Goal: Task Accomplishment & Management: Complete application form

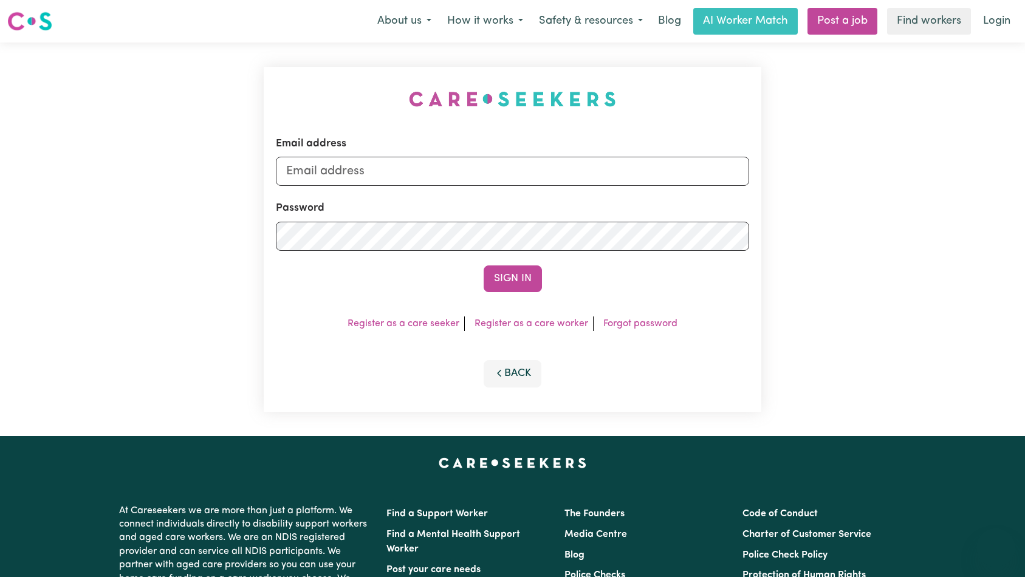
click at [561, 186] on form "Email address Password Sign In" at bounding box center [513, 214] width 474 height 156
click at [563, 173] on input "Email address" at bounding box center [513, 171] width 474 height 29
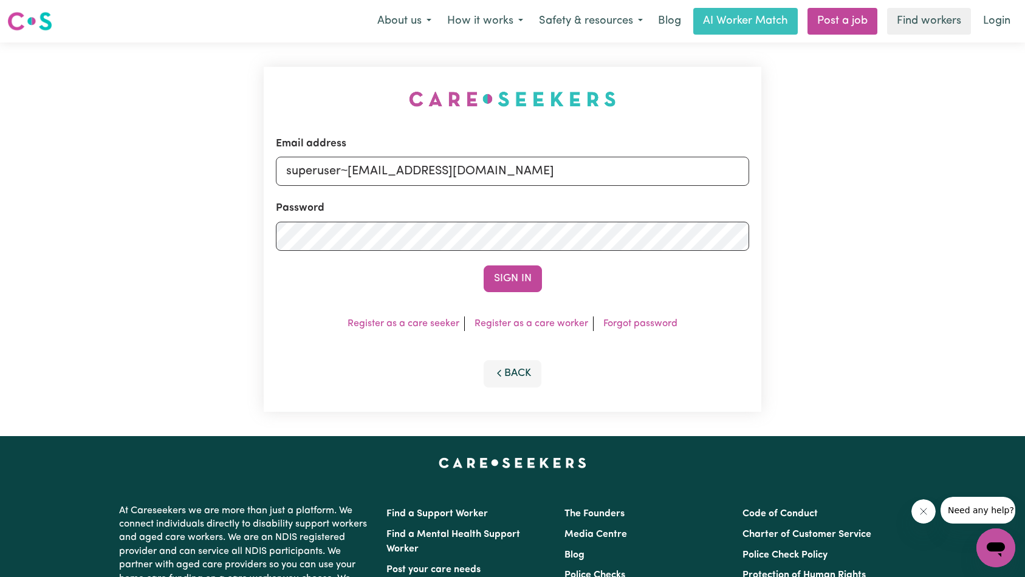
type input "superuser~[EMAIL_ADDRESS][DOMAIN_NAME]"
click at [528, 272] on button "Sign In" at bounding box center [513, 278] width 58 height 27
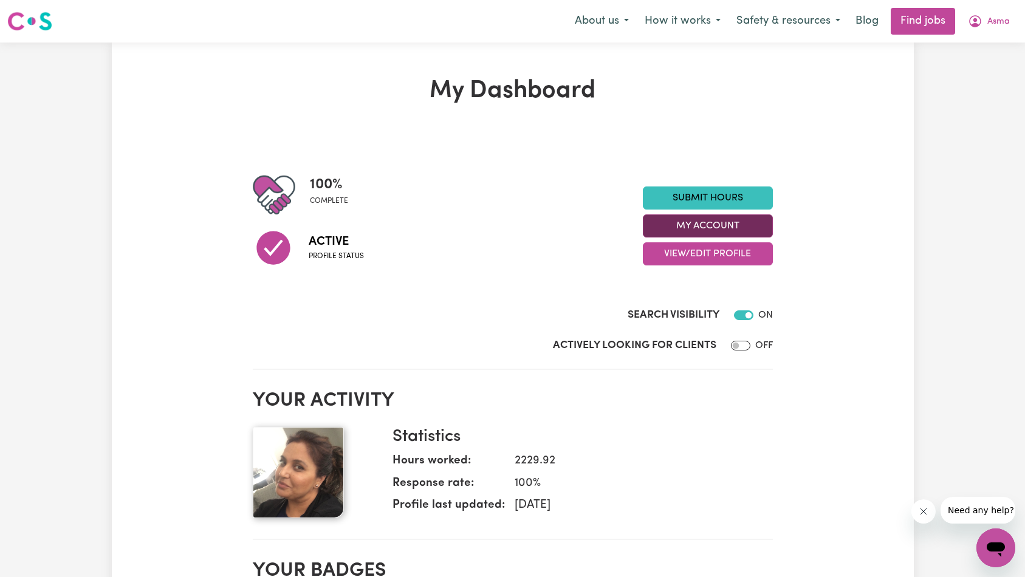
click at [702, 229] on button "My Account" at bounding box center [708, 225] width 130 height 23
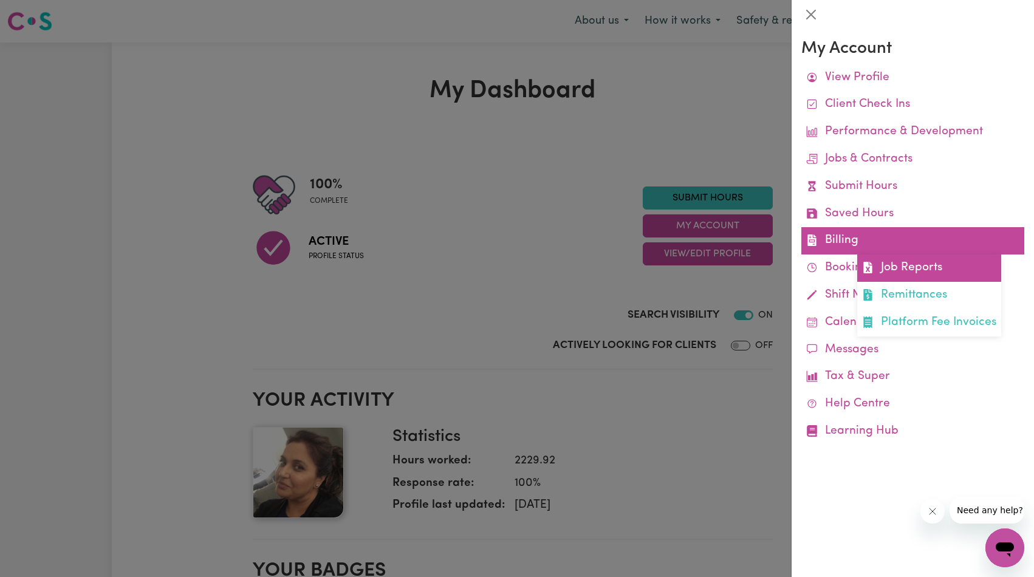
click at [902, 266] on link "Job Reports" at bounding box center [929, 268] width 144 height 27
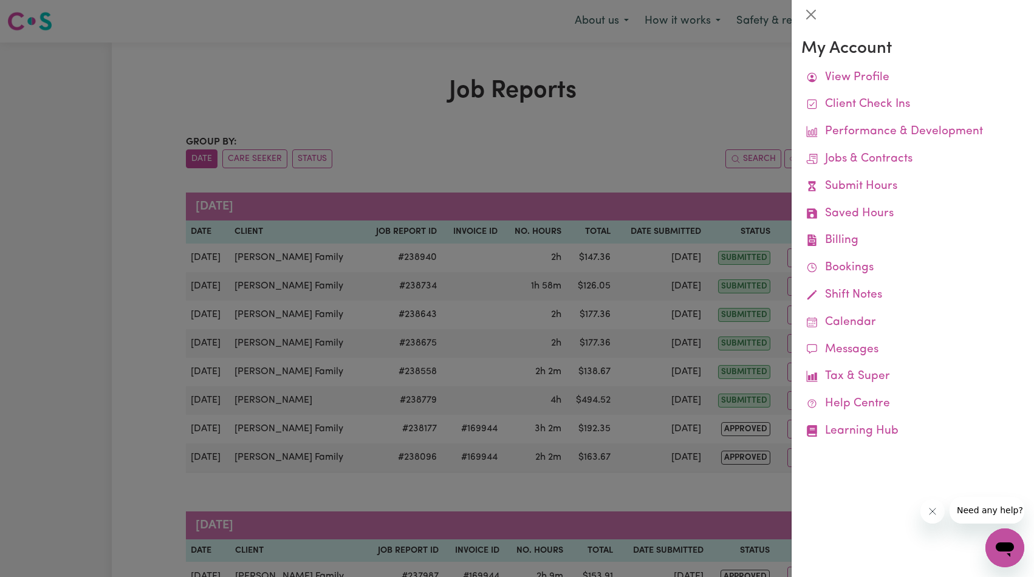
click at [634, 196] on div at bounding box center [517, 288] width 1034 height 577
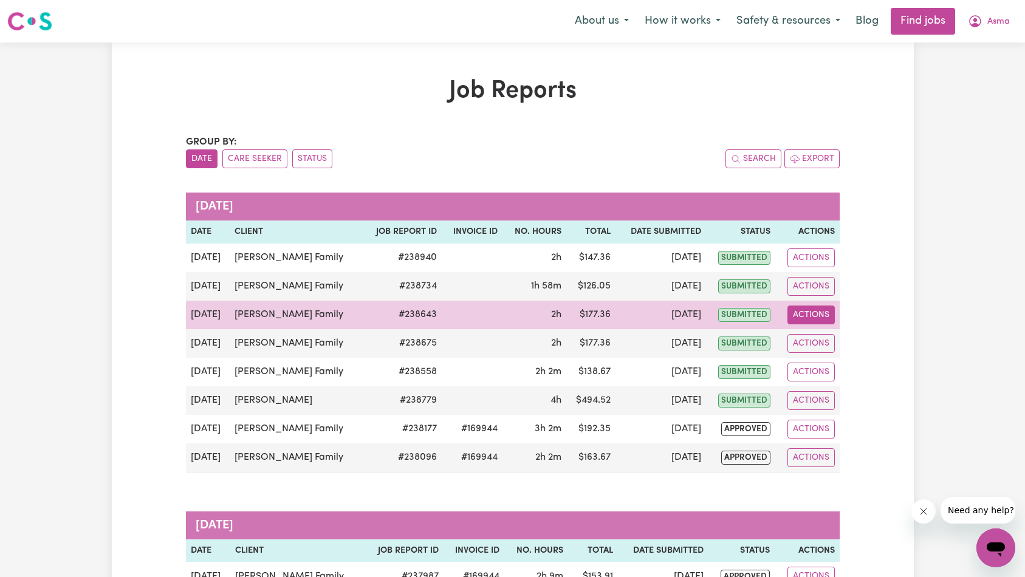
click at [805, 312] on button "Actions" at bounding box center [810, 315] width 47 height 19
click at [821, 334] on link "View Job Report" at bounding box center [840, 343] width 104 height 24
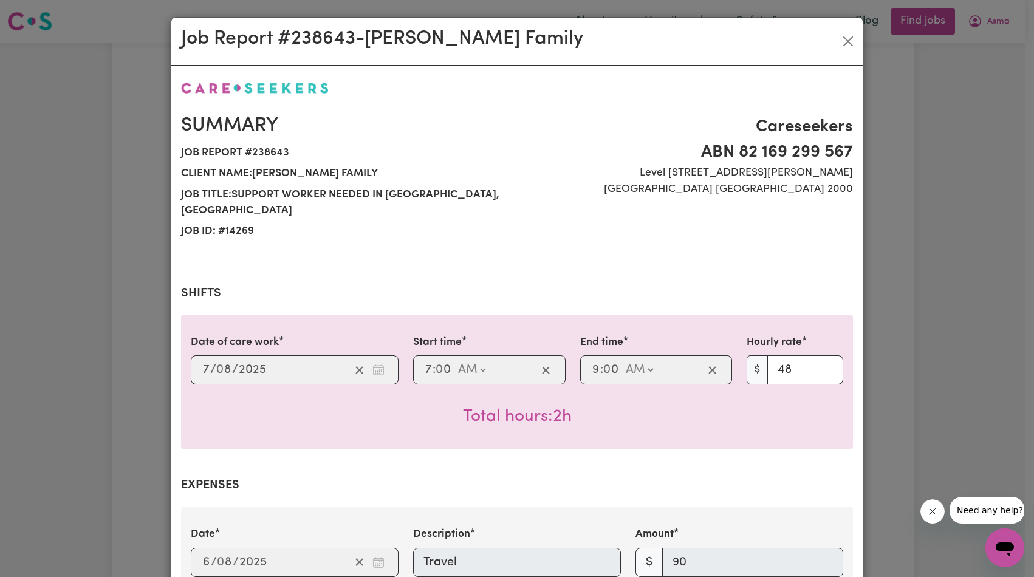
select select "48-Weekday"
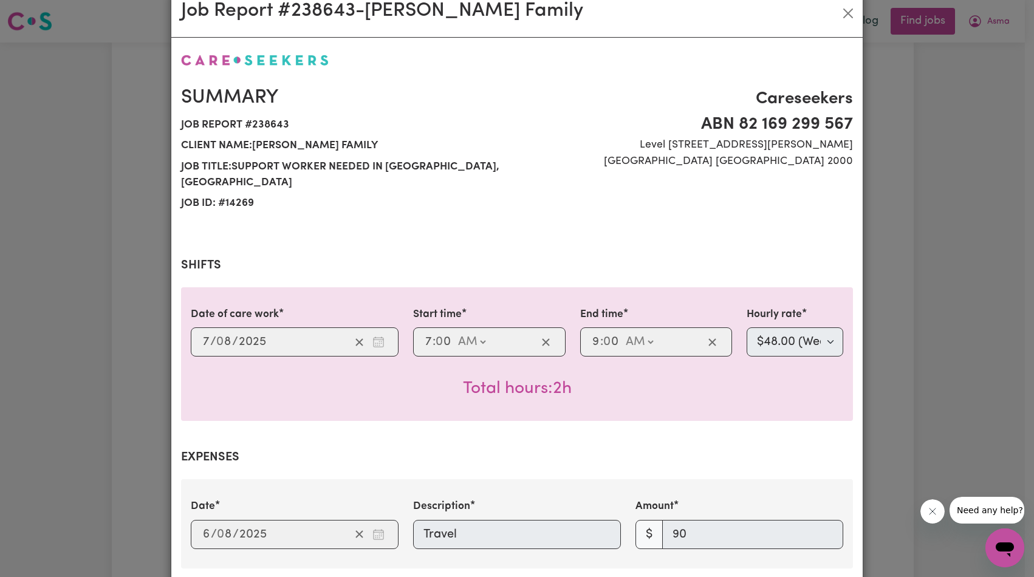
click at [908, 313] on div "Job Report # 238643 - [PERSON_NAME] Family Summary Job report # 238643 Client n…" at bounding box center [517, 288] width 1034 height 577
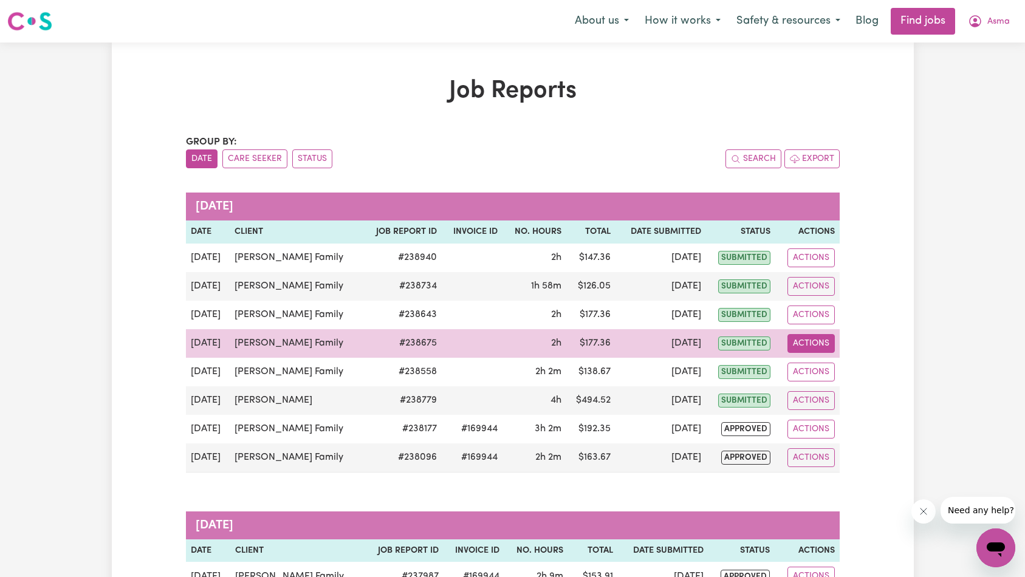
click at [812, 343] on button "Actions" at bounding box center [810, 343] width 47 height 19
click at [824, 372] on link "View Job Report" at bounding box center [840, 372] width 104 height 24
select select "48-Weekday"
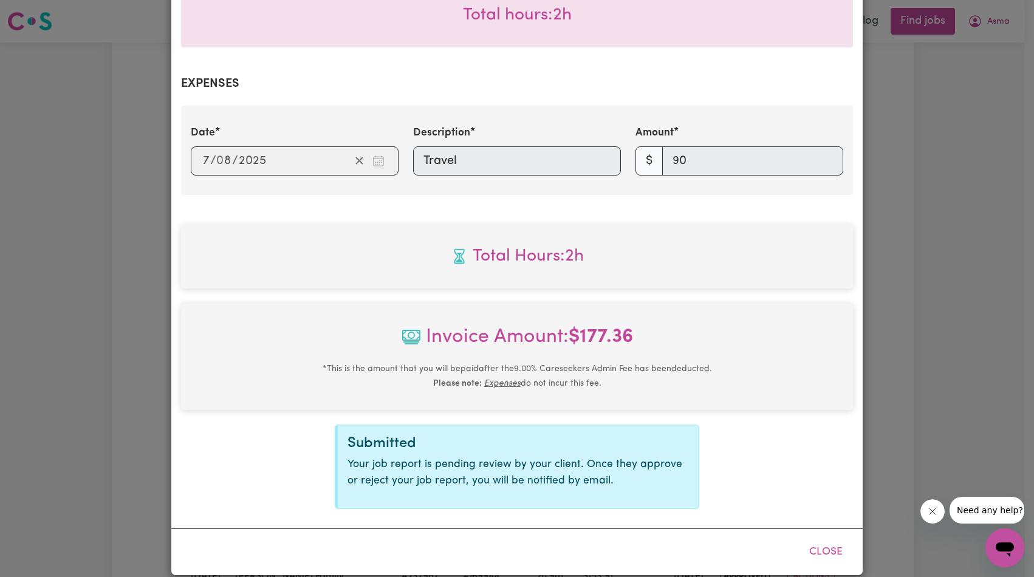
scroll to position [82, 0]
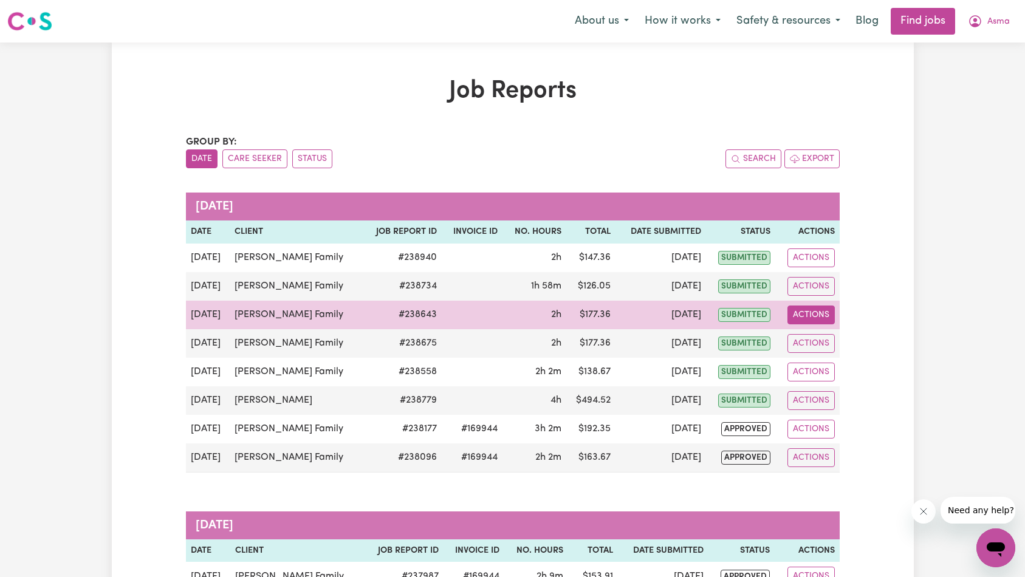
click at [815, 315] on button "Actions" at bounding box center [810, 315] width 47 height 19
click at [818, 337] on link "View Job Report" at bounding box center [840, 343] width 104 height 24
select select "48-Weekday"
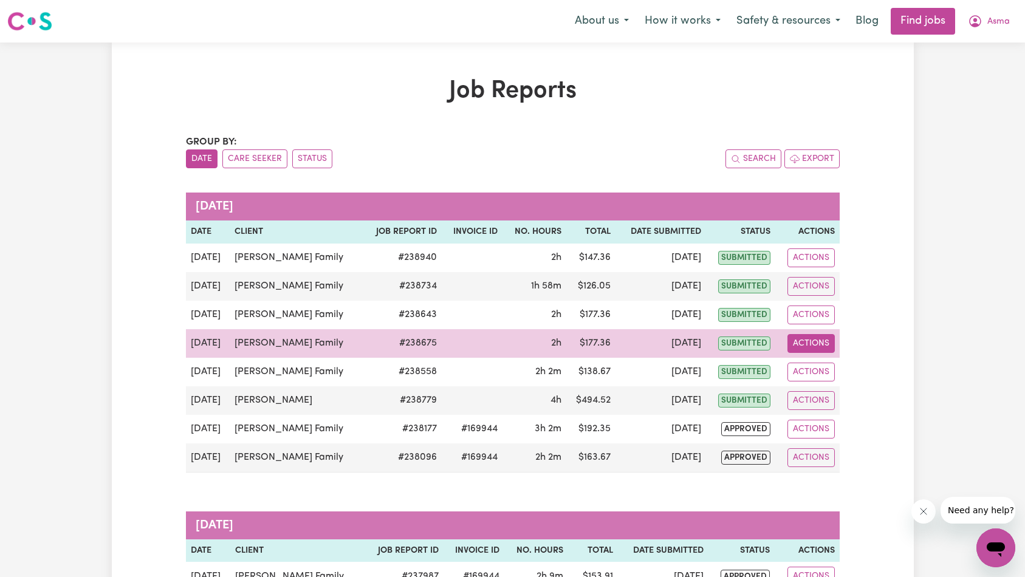
click at [803, 350] on button "Actions" at bounding box center [810, 343] width 47 height 19
click at [822, 369] on link "View Job Report" at bounding box center [840, 372] width 104 height 24
select select "48-Weekday"
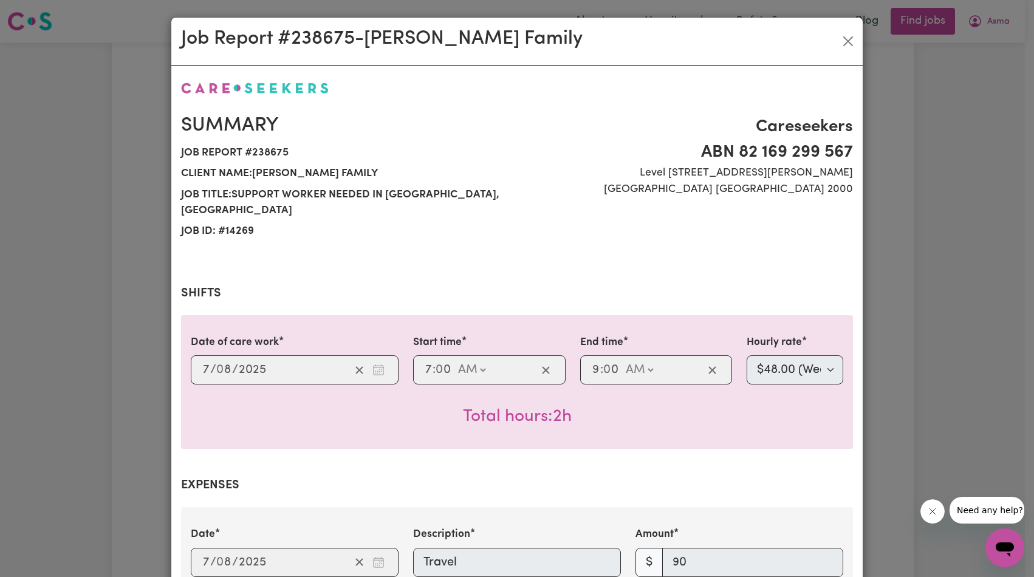
scroll to position [140, 0]
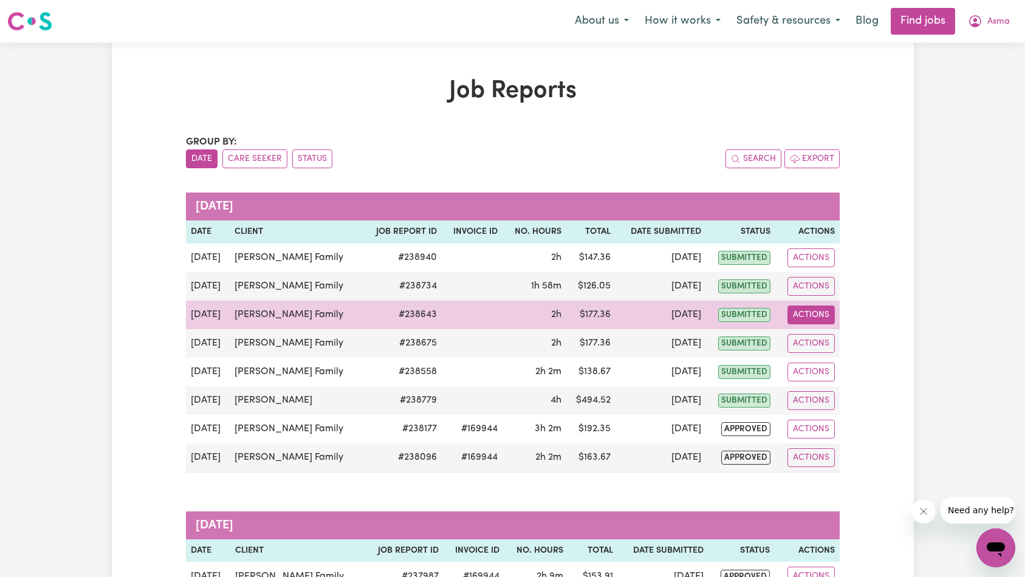
click at [807, 315] on button "Actions" at bounding box center [810, 315] width 47 height 19
click at [808, 337] on link "View Job Report" at bounding box center [840, 343] width 104 height 24
select select "48-Weekday"
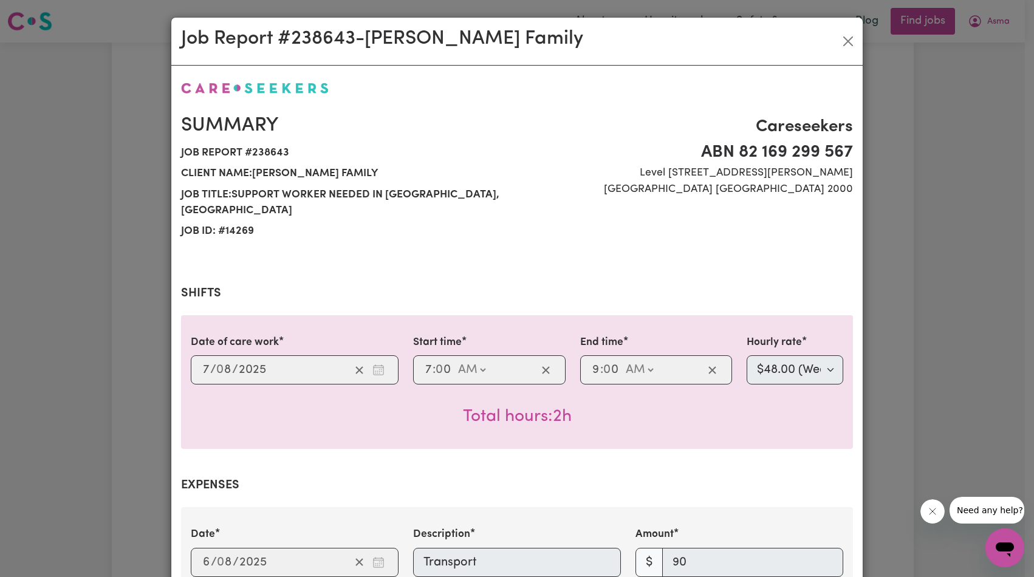
scroll to position [176, 0]
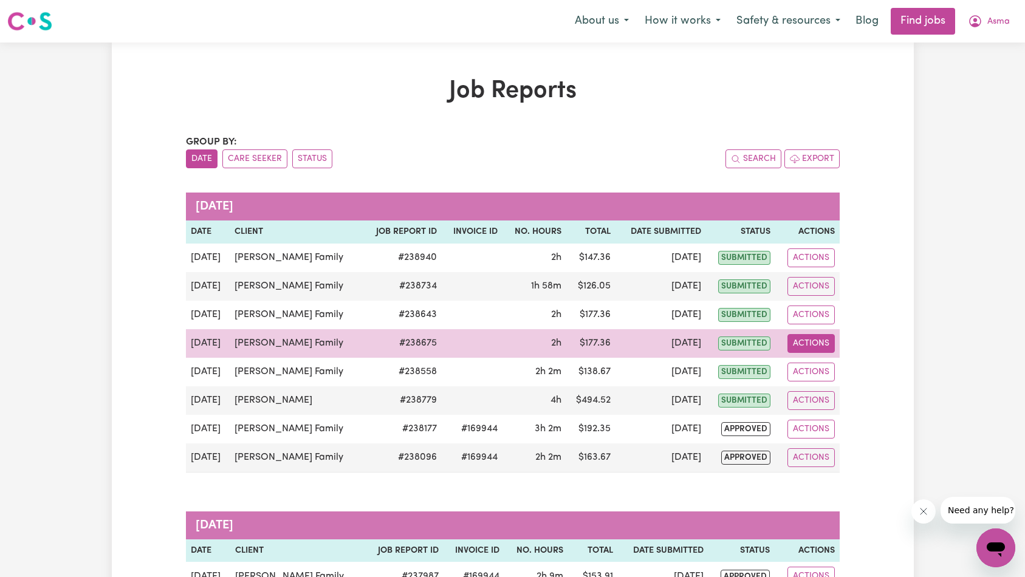
click at [805, 344] on button "Actions" at bounding box center [810, 343] width 47 height 19
click at [820, 366] on link "View Job Report" at bounding box center [840, 372] width 104 height 24
select select "48-Weekday"
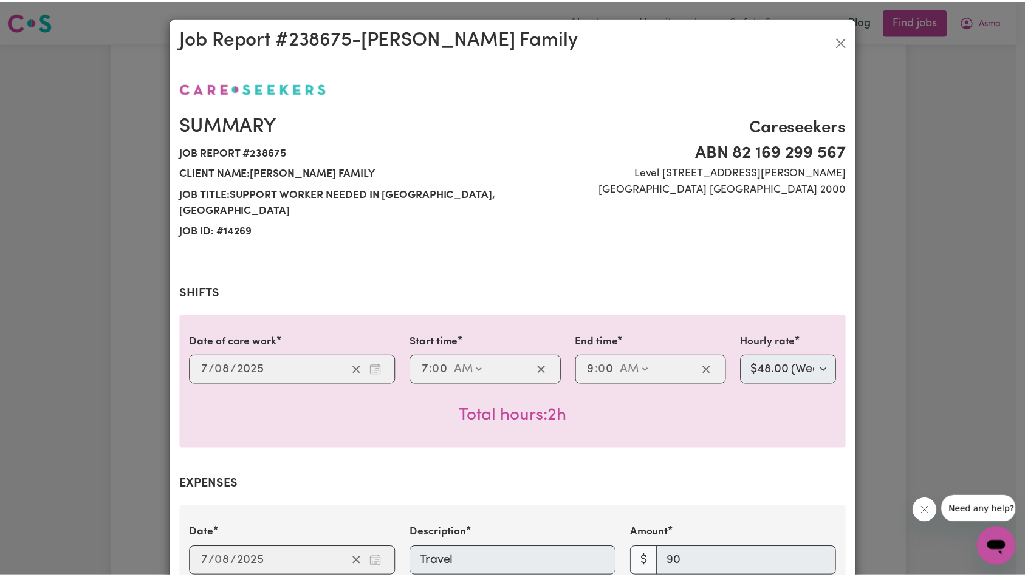
scroll to position [32, 0]
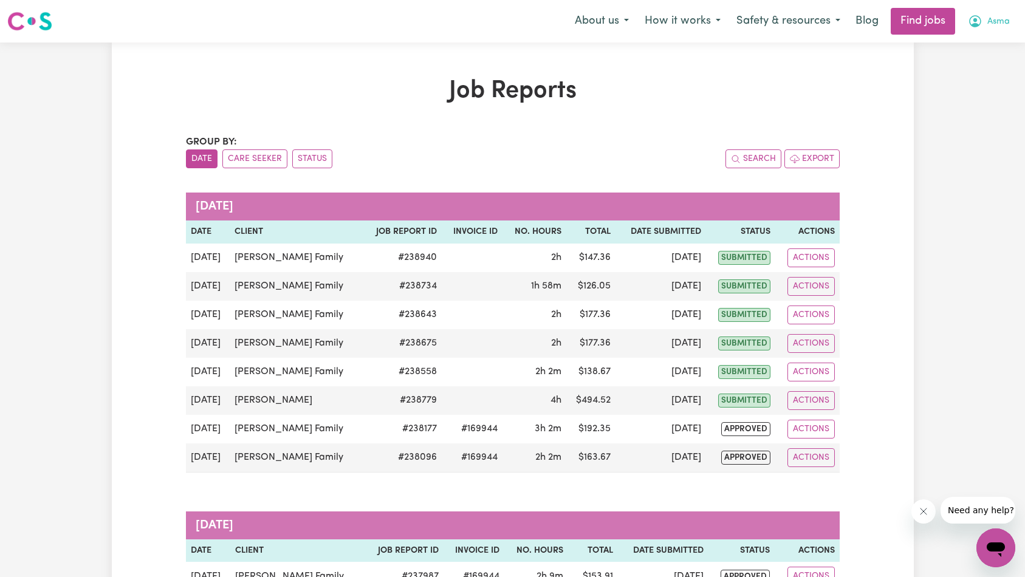
click at [987, 21] on span "Asma" at bounding box center [998, 21] width 22 height 13
click at [987, 51] on link "My Account" at bounding box center [969, 47] width 96 height 23
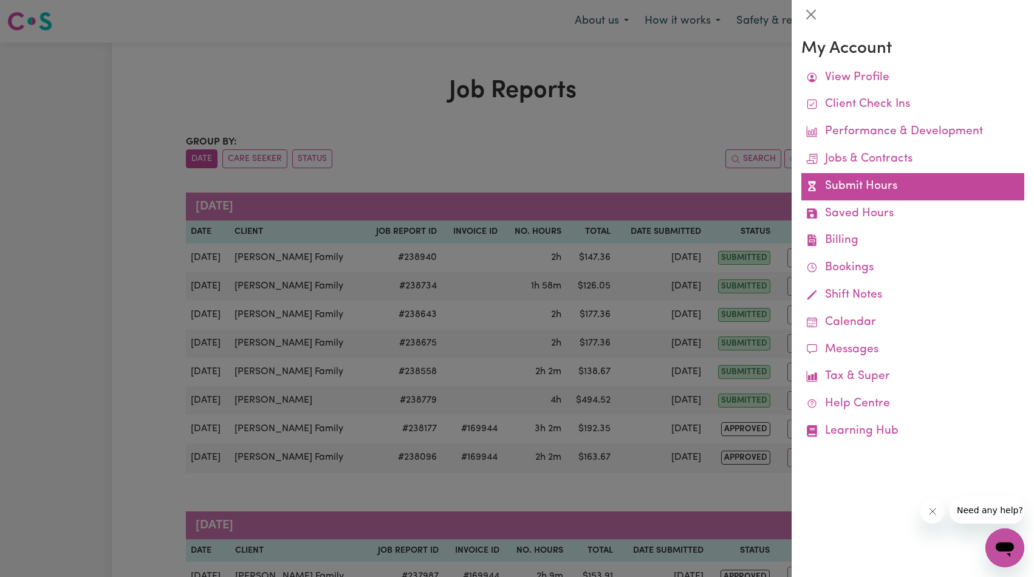
click at [865, 194] on link "Submit Hours" at bounding box center [912, 186] width 223 height 27
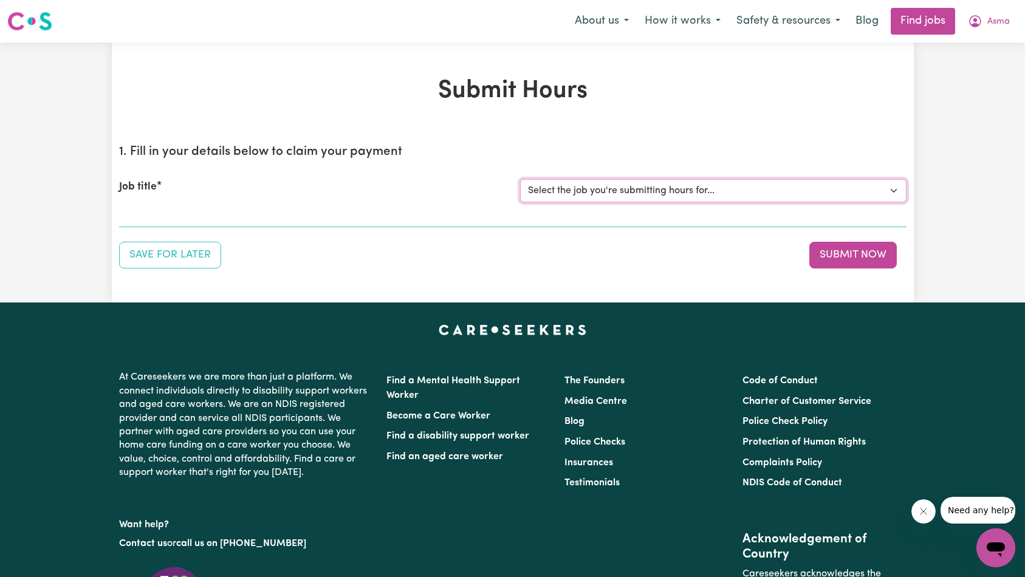
click at [703, 191] on select "Select the job you're submitting hours for... [[PERSON_NAME]] Support worker ne…" at bounding box center [713, 190] width 386 height 23
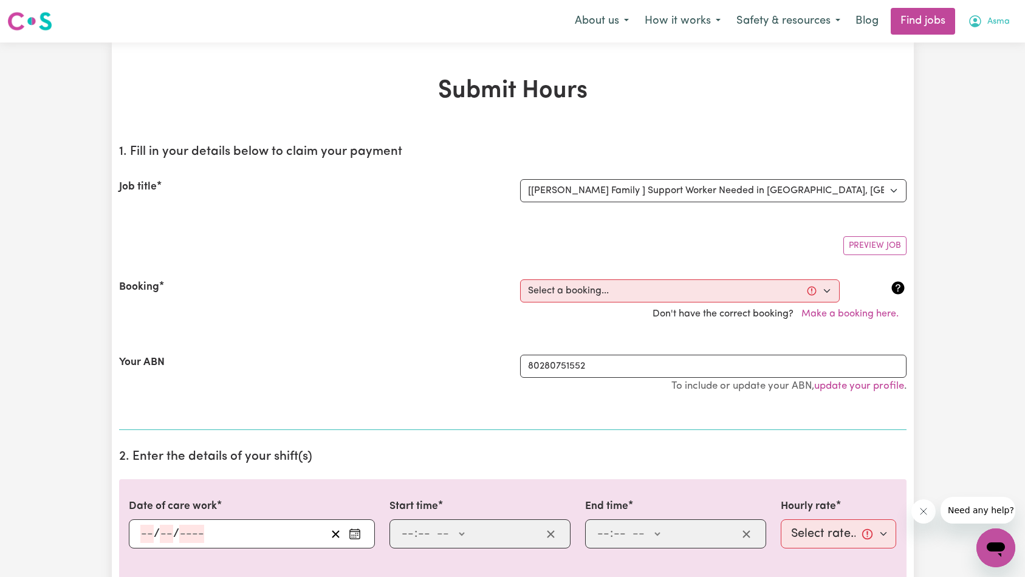
click at [984, 33] on button "Asma" at bounding box center [989, 22] width 58 height 26
click at [978, 47] on link "My Account" at bounding box center [969, 47] width 96 height 23
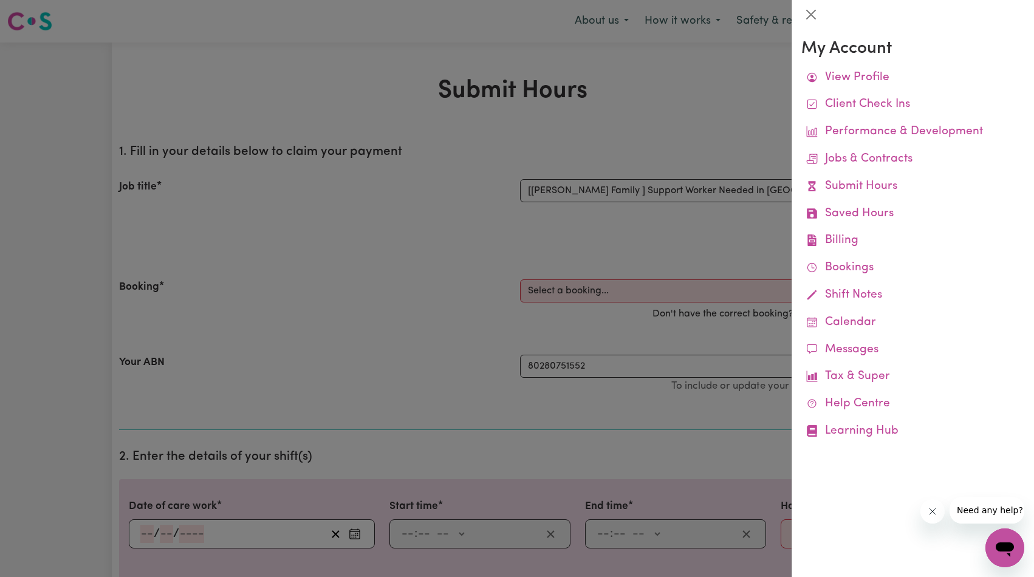
click at [655, 224] on div at bounding box center [517, 288] width 1034 height 577
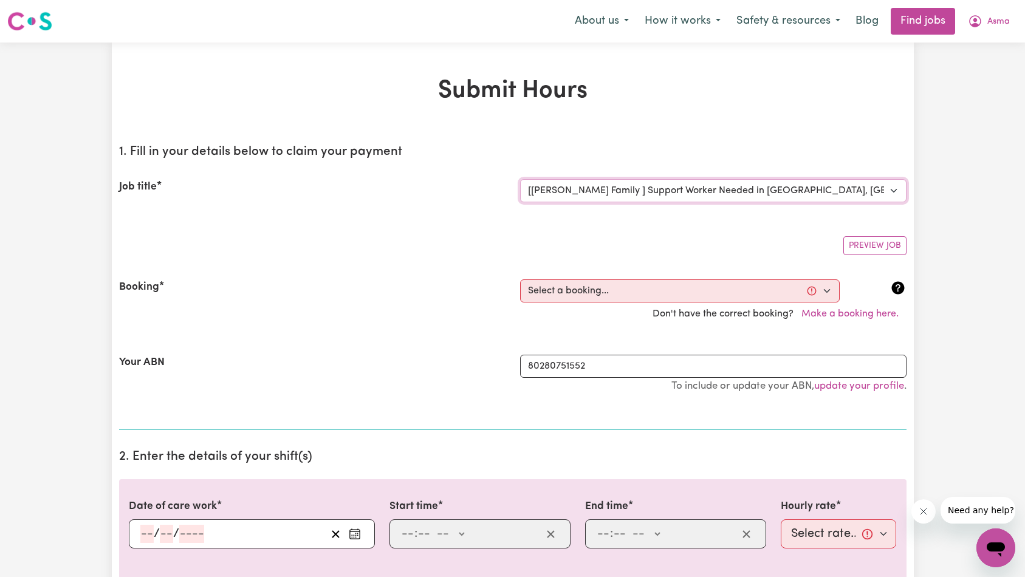
click at [626, 186] on select "Select the job you're submitting hours for... [[PERSON_NAME]] Support worker ne…" at bounding box center [713, 190] width 386 height 23
click at [657, 355] on input "80280751552" at bounding box center [713, 366] width 386 height 23
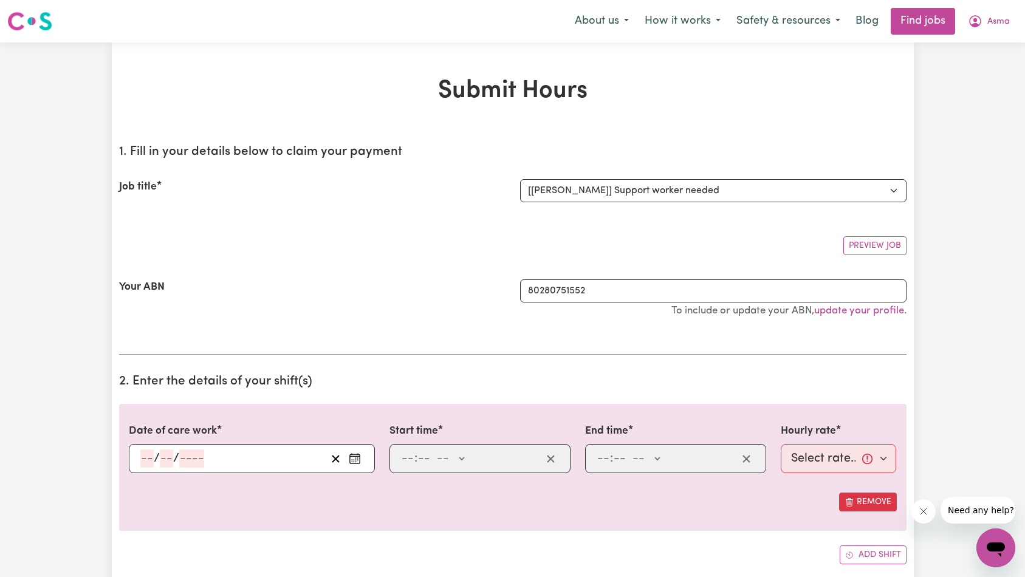
click at [677, 246] on div "Preview Job" at bounding box center [512, 241] width 787 height 29
click at [671, 195] on select "Select the job you're submitting hours for... [[PERSON_NAME]] Support worker ne…" at bounding box center [713, 190] width 386 height 23
select select "14851"
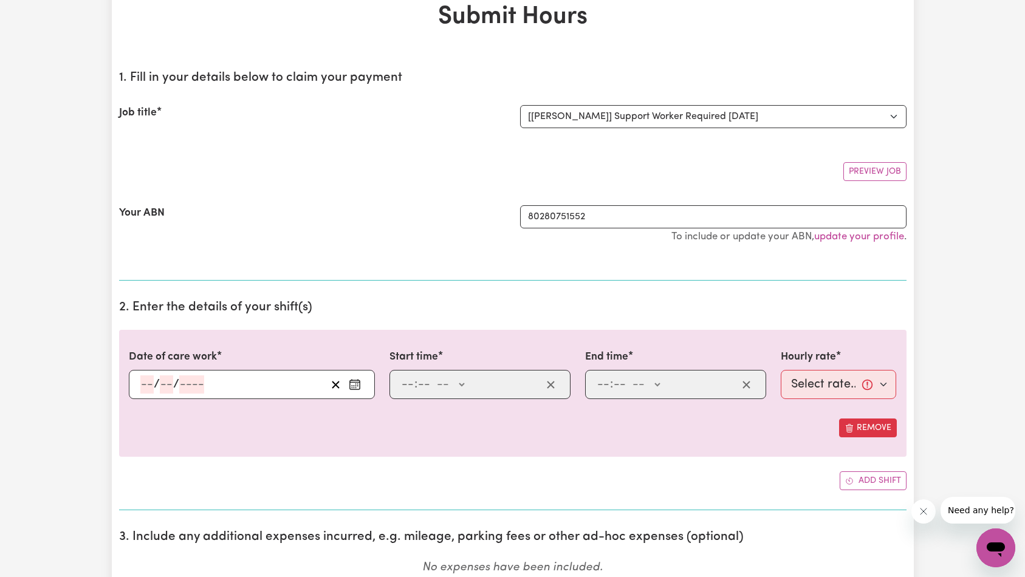
click at [194, 386] on input "number" at bounding box center [191, 384] width 25 height 18
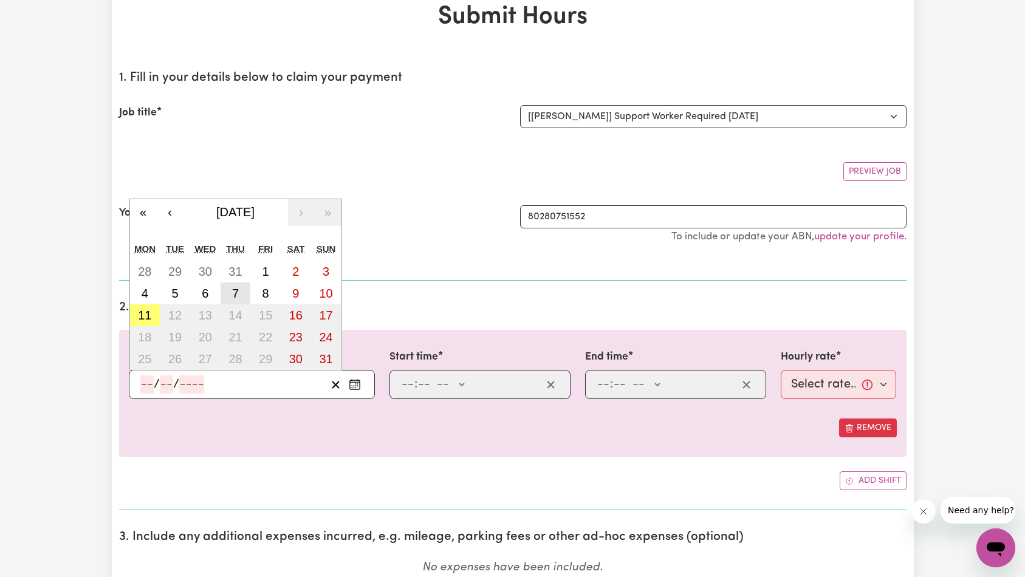
click at [241, 292] on button "7" at bounding box center [236, 294] width 30 height 22
type input "[DATE]"
type input "7"
type input "8"
type input "2025"
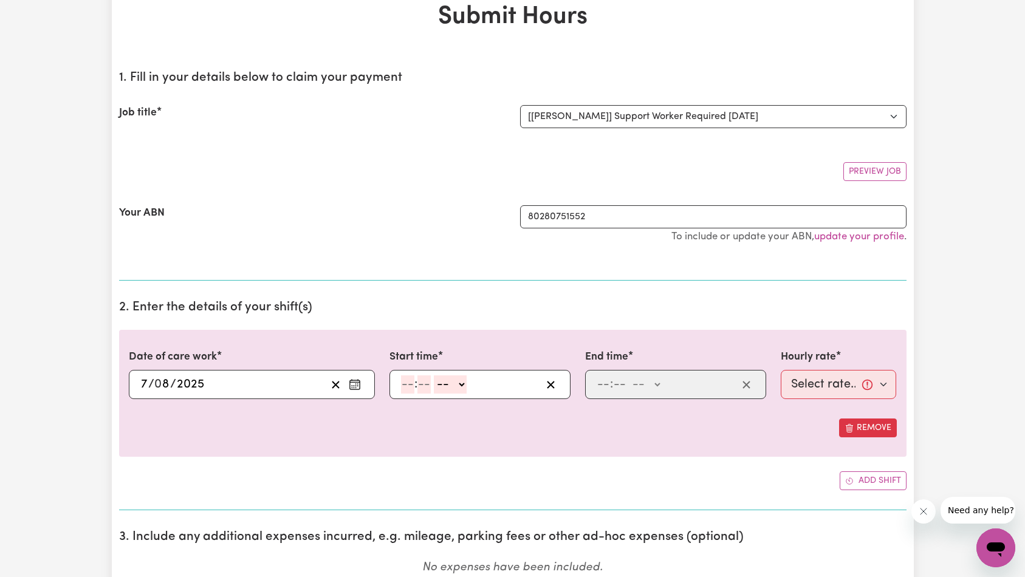
click at [412, 387] on input "number" at bounding box center [407, 384] width 13 height 18
type input "3"
type input "0"
select select "pm"
type input "15:00"
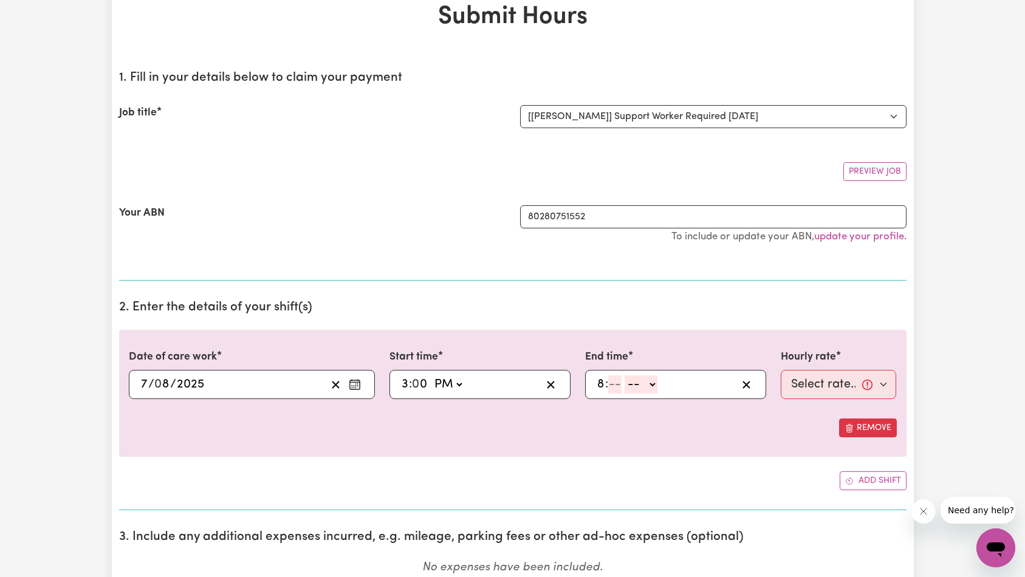
type input "8"
type input "15"
select select "pm"
type input "20:15"
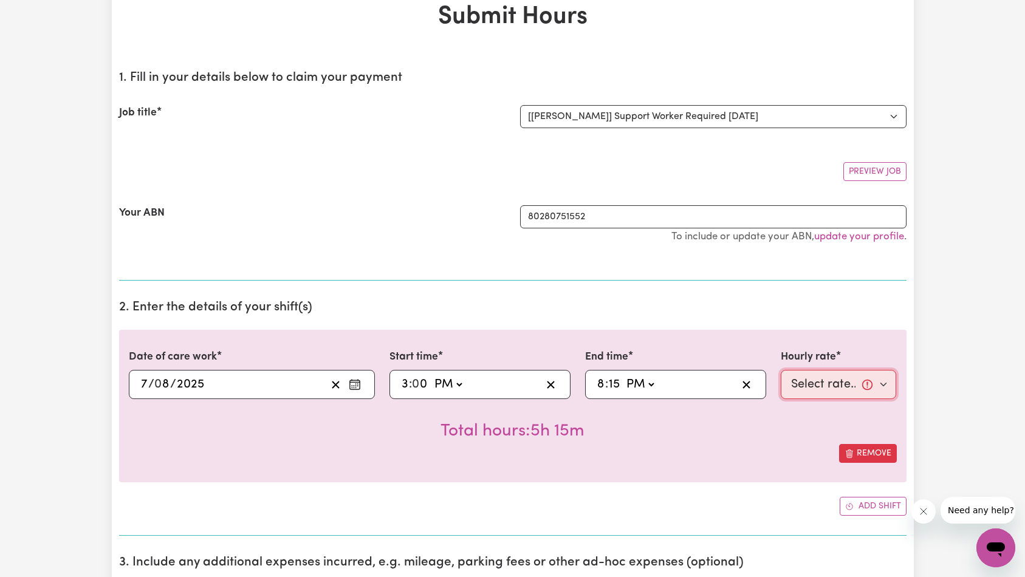
click at [840, 396] on select "Select rate... $65.00 (Weekday)" at bounding box center [839, 384] width 116 height 29
click at [704, 115] on select "Select the job you're submitting hours for... [[PERSON_NAME]] Support worker ne…" at bounding box center [713, 116] width 386 height 23
select select "14859"
click at [834, 386] on select "Select rate... $118.00 ([DATE])" at bounding box center [839, 384] width 116 height 29
click at [759, 123] on select "Select the job you're submitting hours for... [[PERSON_NAME]] Support worker ne…" at bounding box center [713, 116] width 386 height 23
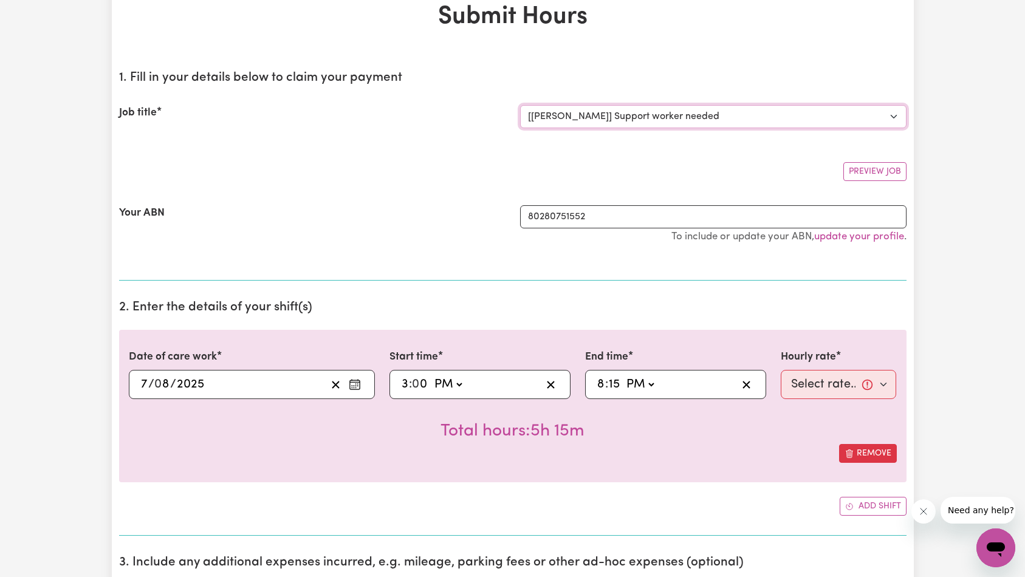
scroll to position [0, 0]
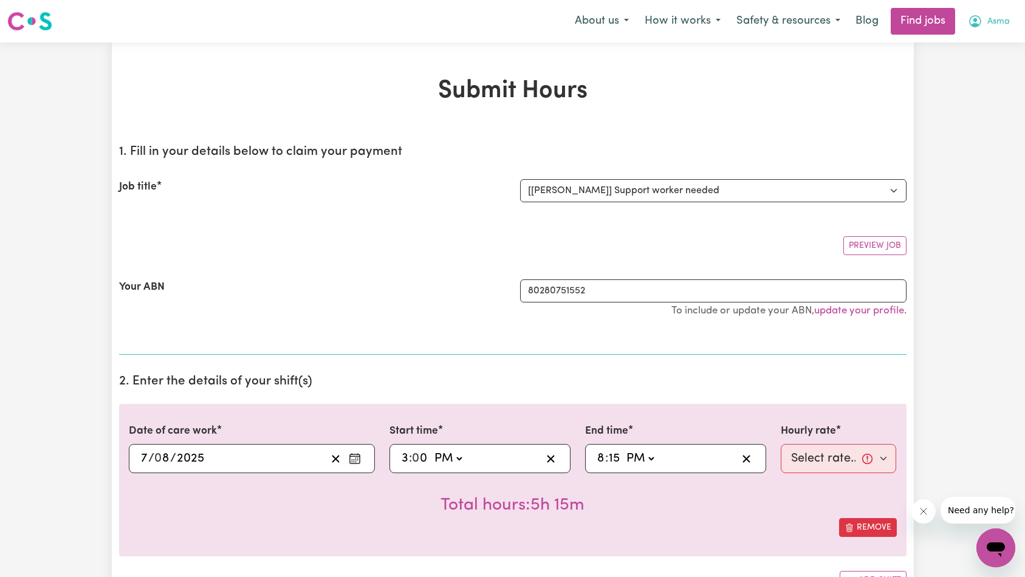
click at [993, 29] on button "Asma" at bounding box center [989, 22] width 58 height 26
click at [982, 50] on link "My Account" at bounding box center [969, 47] width 96 height 23
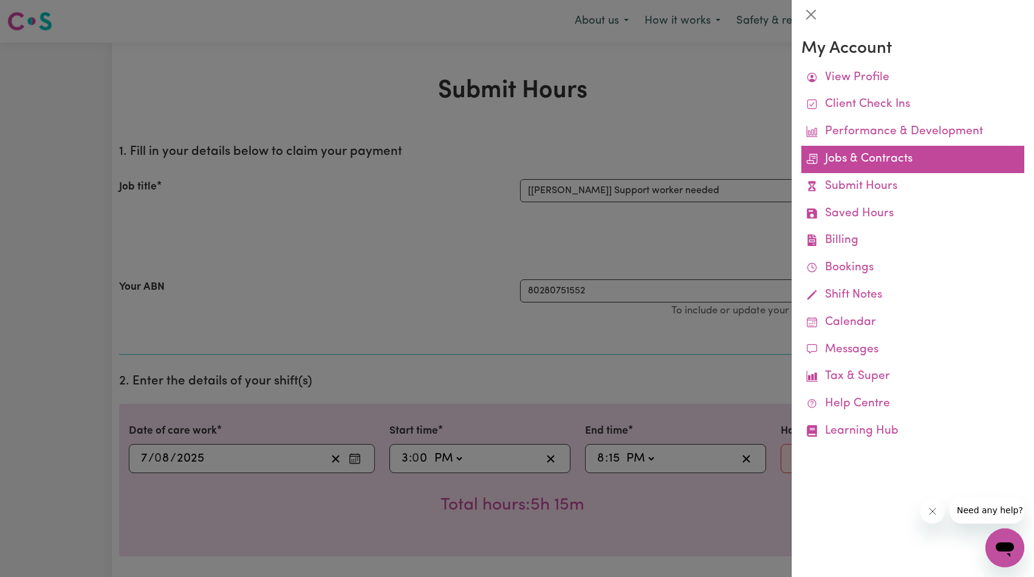
click at [861, 162] on link "Jobs & Contracts" at bounding box center [912, 159] width 223 height 27
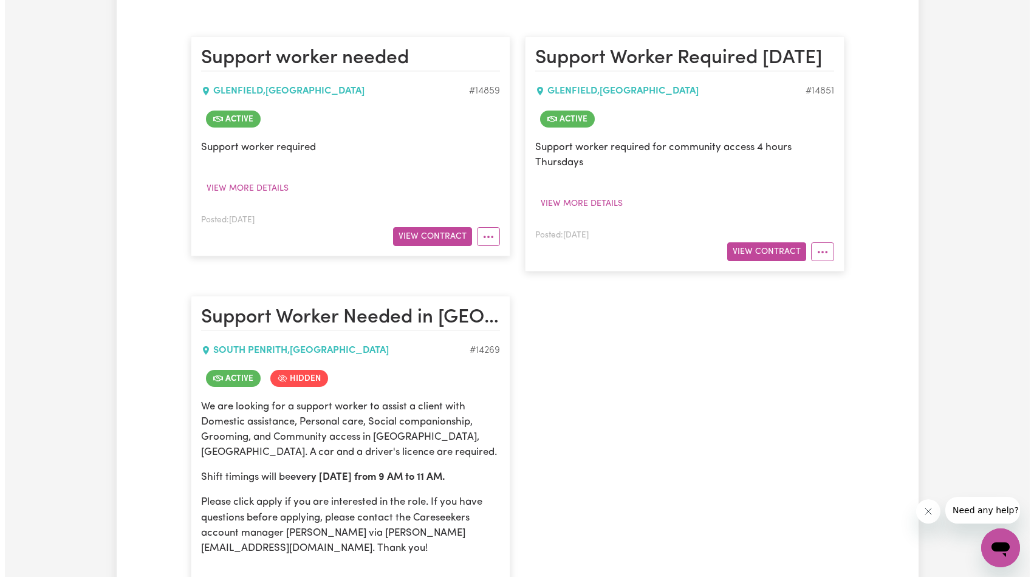
scroll to position [283, 0]
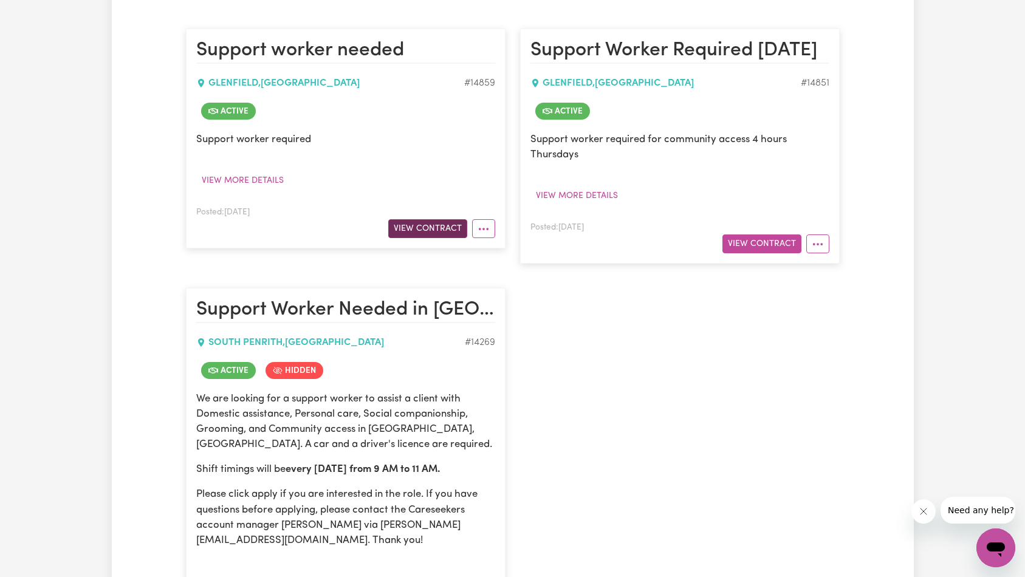
click at [444, 236] on button "View Contract" at bounding box center [427, 228] width 79 height 19
click at [436, 232] on button "View Contract" at bounding box center [427, 228] width 79 height 19
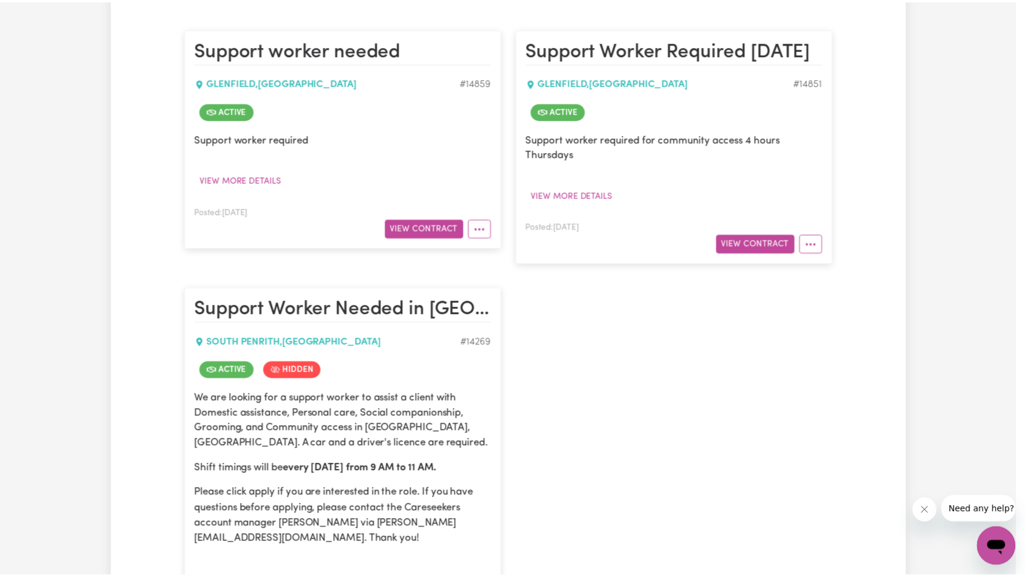
scroll to position [0, 0]
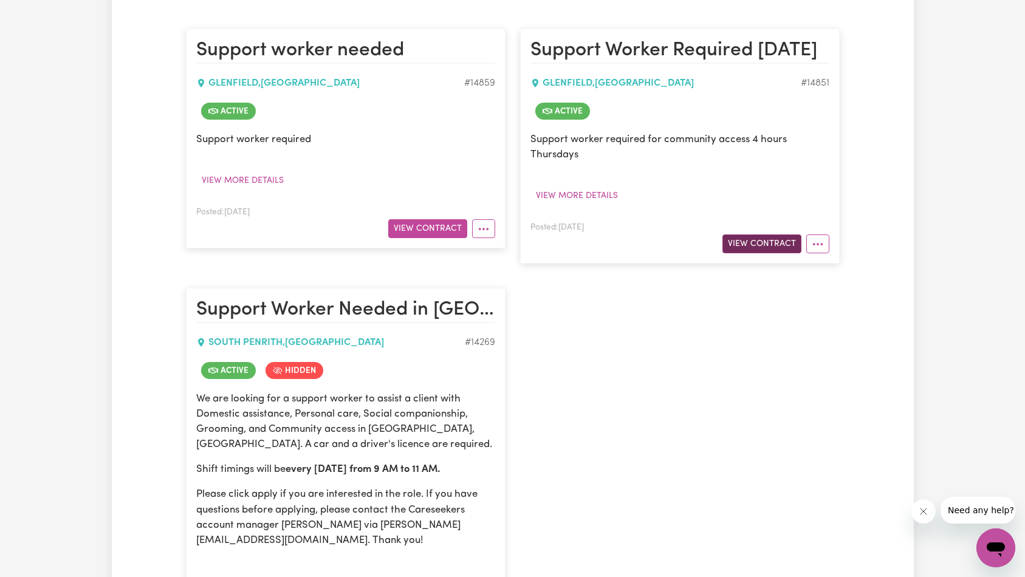
click at [749, 239] on button "View Contract" at bounding box center [761, 244] width 79 height 19
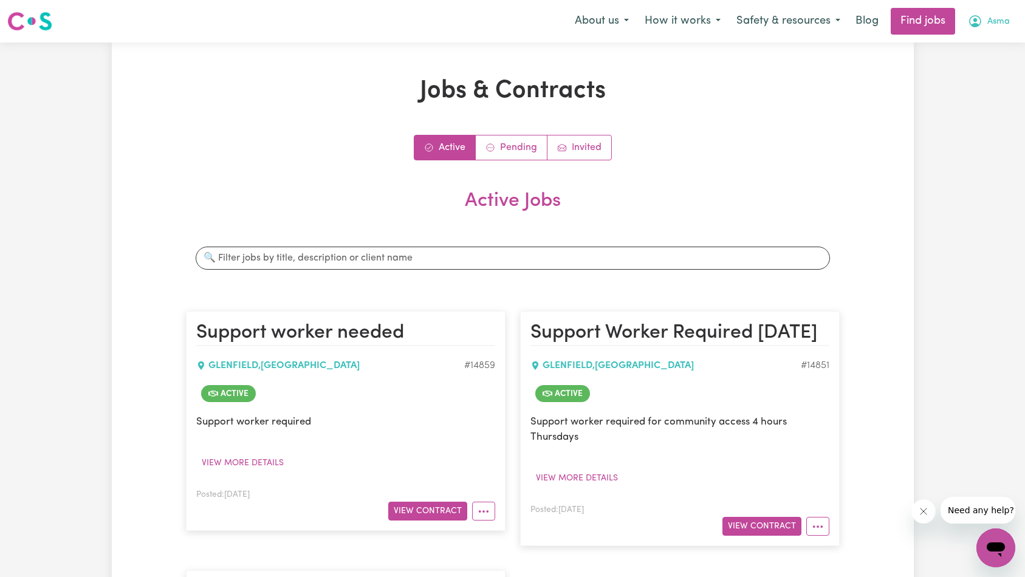
click at [1013, 27] on button "Asma" at bounding box center [989, 22] width 58 height 26
click at [975, 96] on link "Logout" at bounding box center [969, 92] width 96 height 23
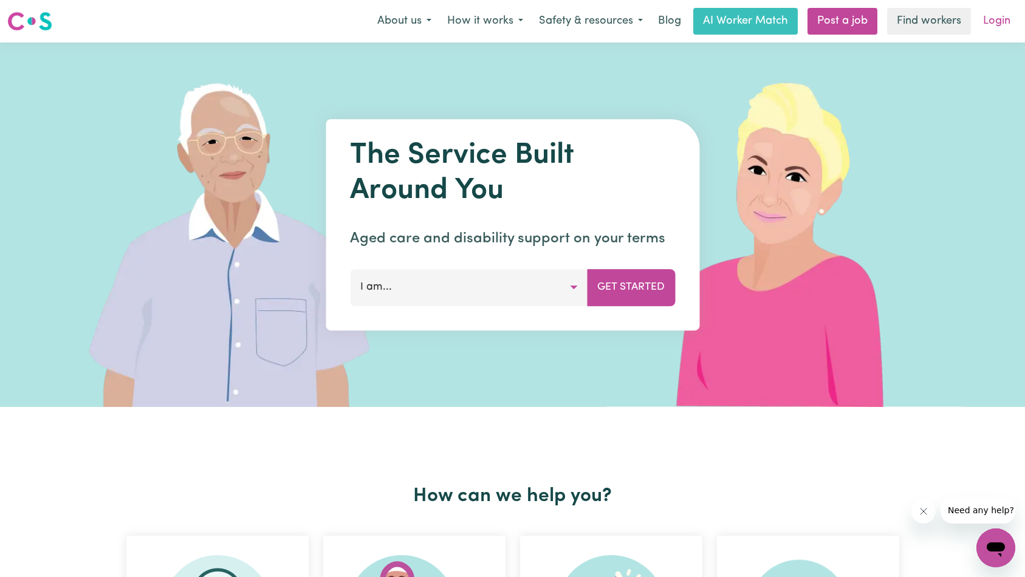
click at [996, 26] on link "Login" at bounding box center [997, 21] width 42 height 27
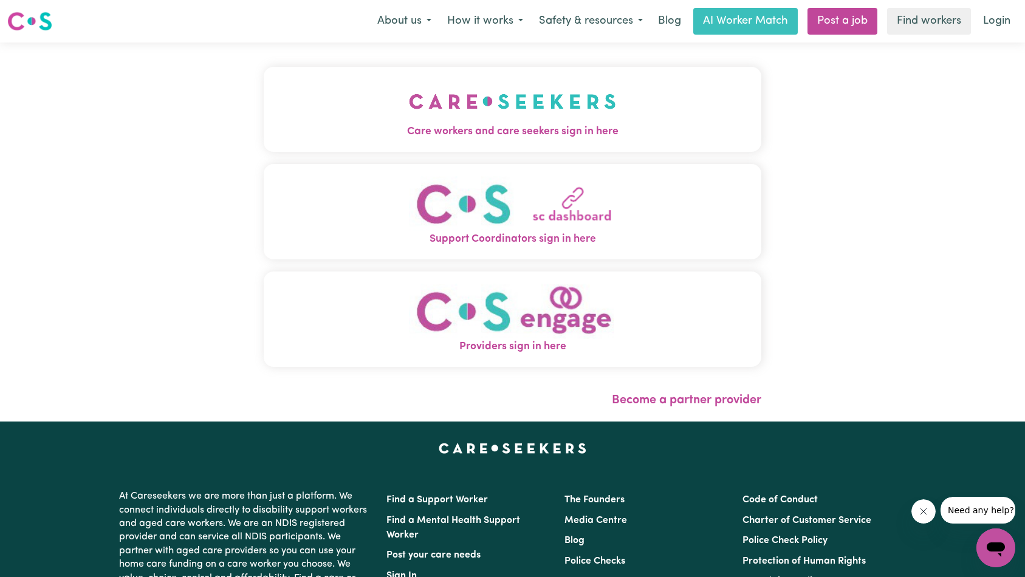
click at [374, 90] on button "Care workers and care seekers sign in here" at bounding box center [513, 109] width 498 height 85
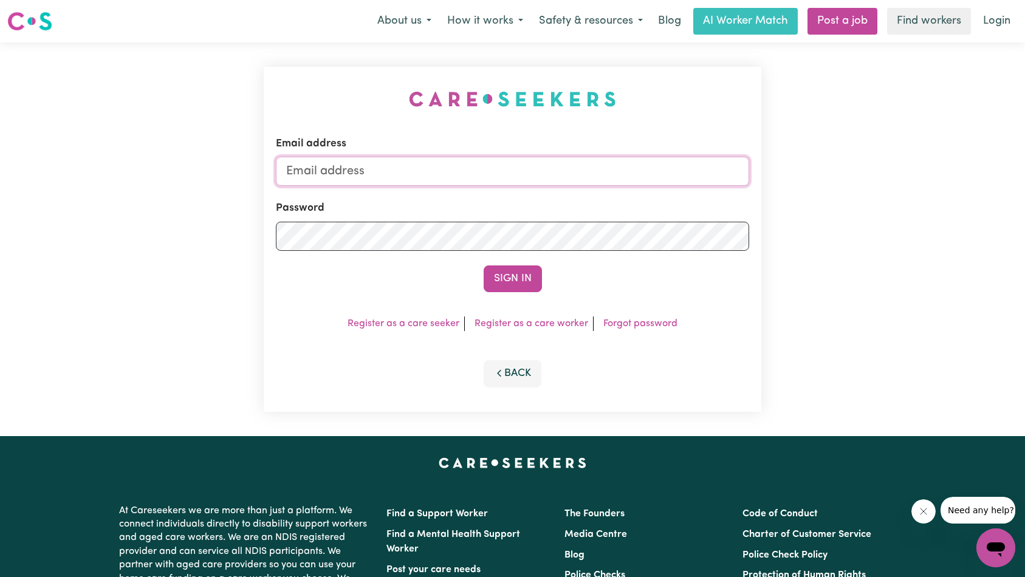
click at [541, 164] on input "Email address" at bounding box center [513, 171] width 474 height 29
type input "[EMAIL_ADDRESS][DOMAIN_NAME]"
click at [510, 275] on button "Sign In" at bounding box center [513, 278] width 58 height 27
